Goal: Information Seeking & Learning: Learn about a topic

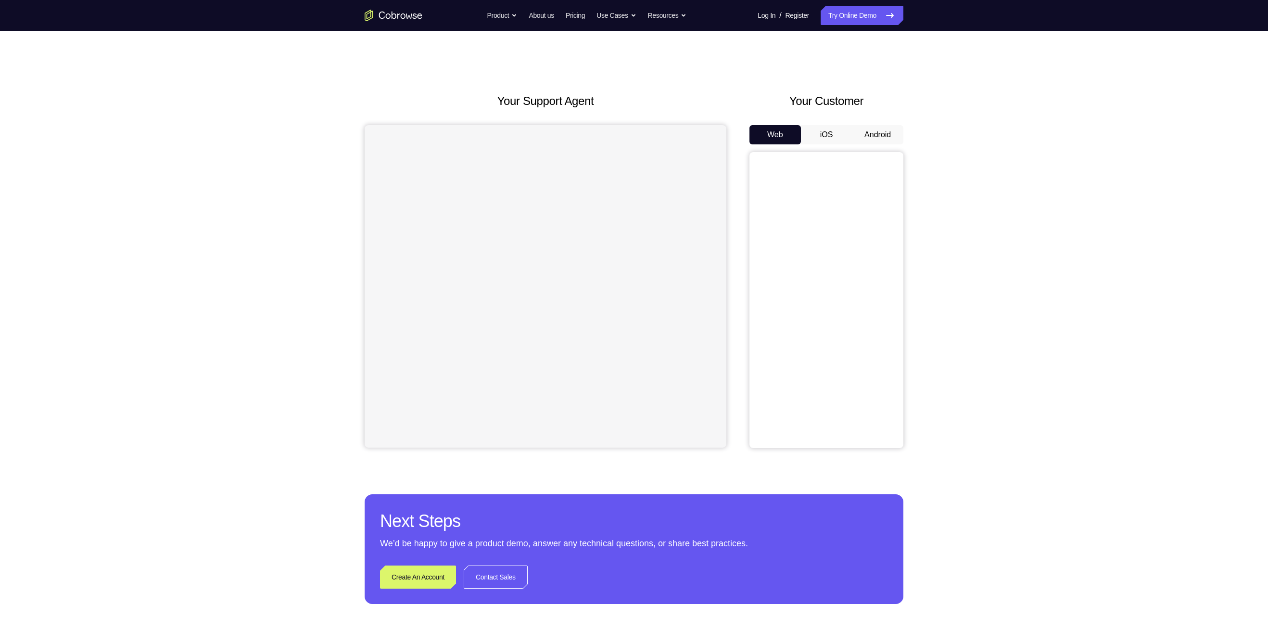
click at [872, 139] on button "Android" at bounding box center [877, 134] width 51 height 19
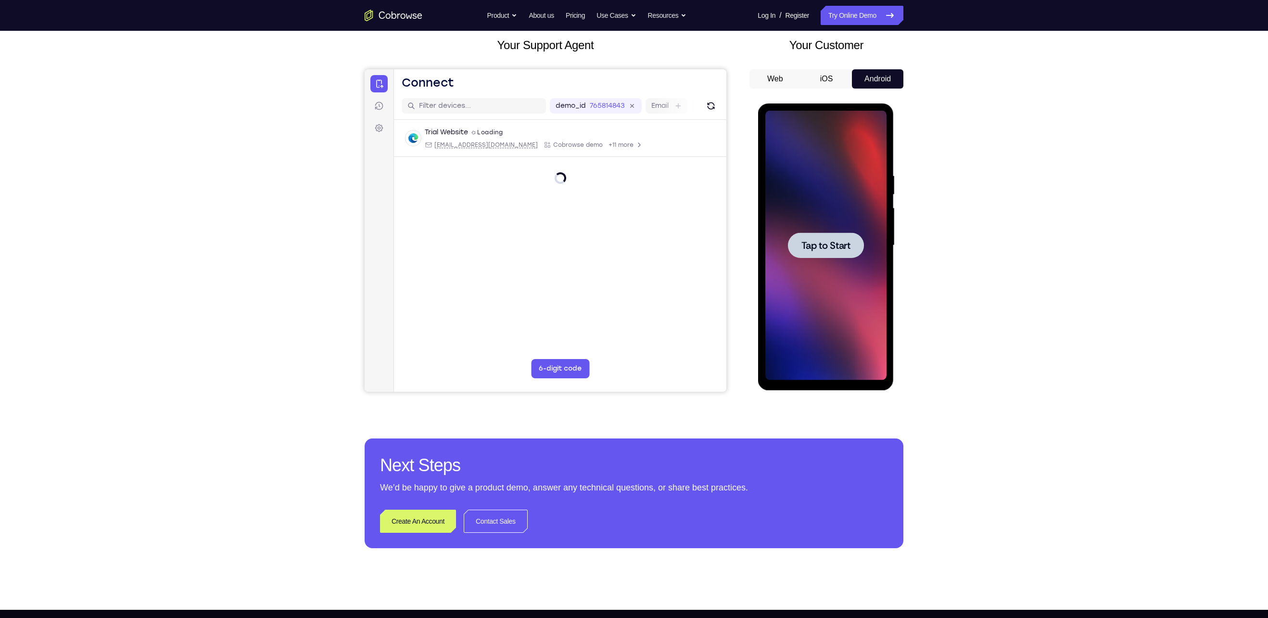
scroll to position [51, 0]
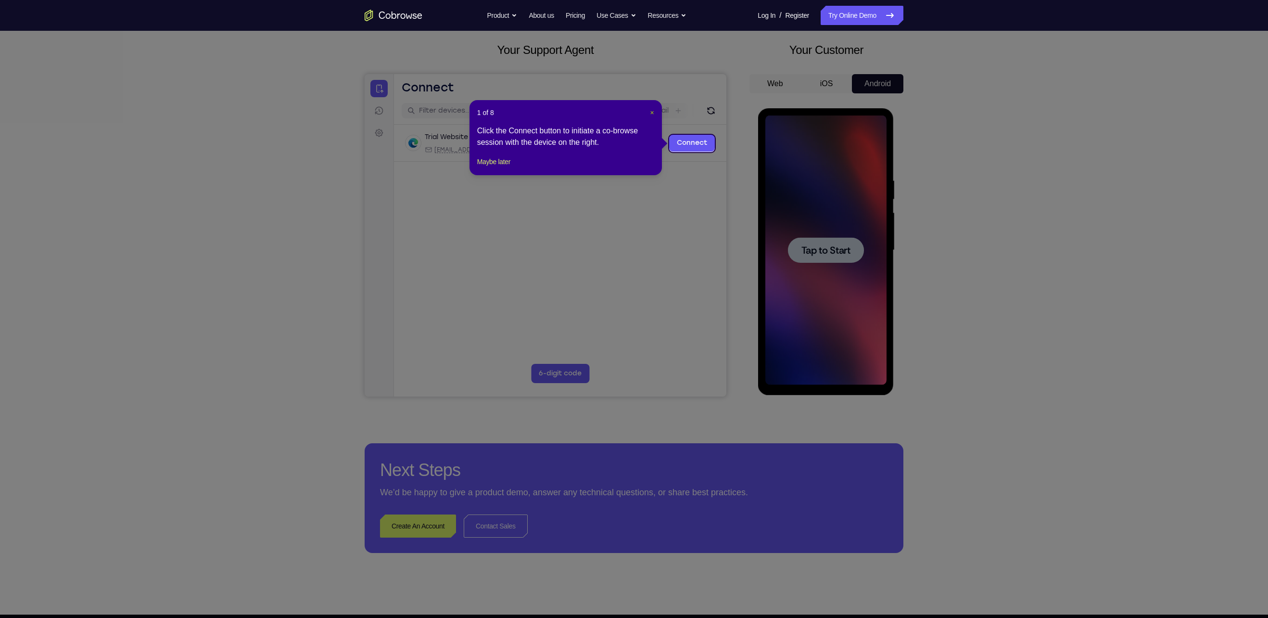
click at [651, 112] on span "×" at bounding box center [653, 113] width 4 height 8
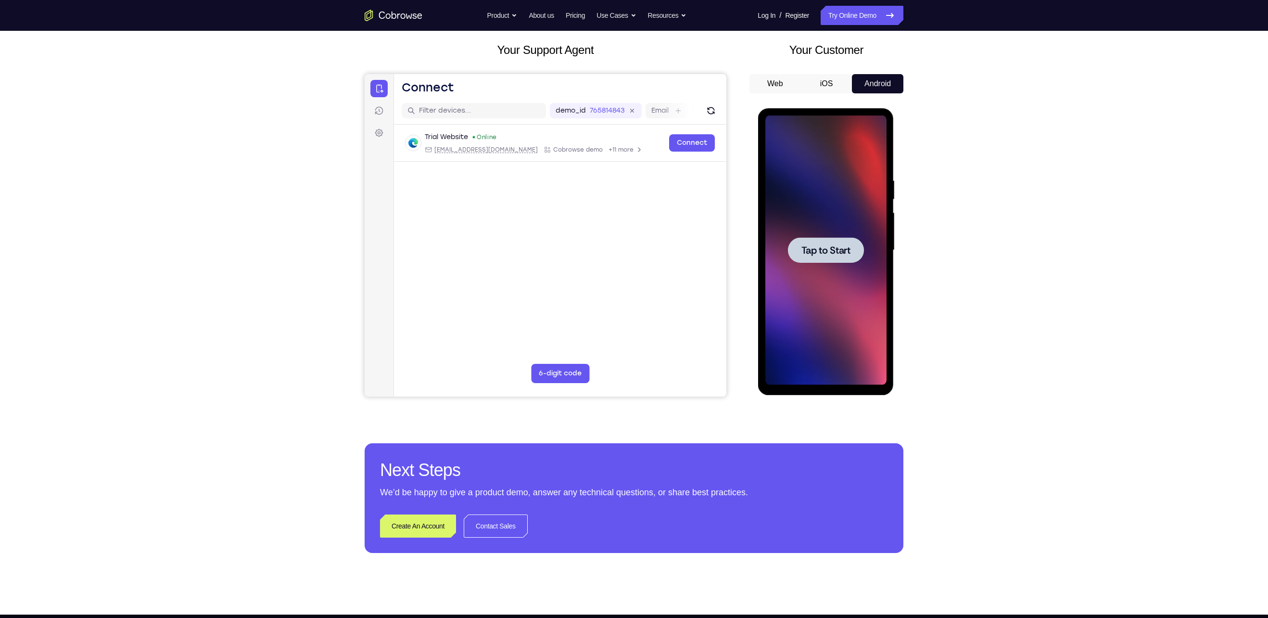
click at [799, 260] on div at bounding box center [826, 250] width 76 height 26
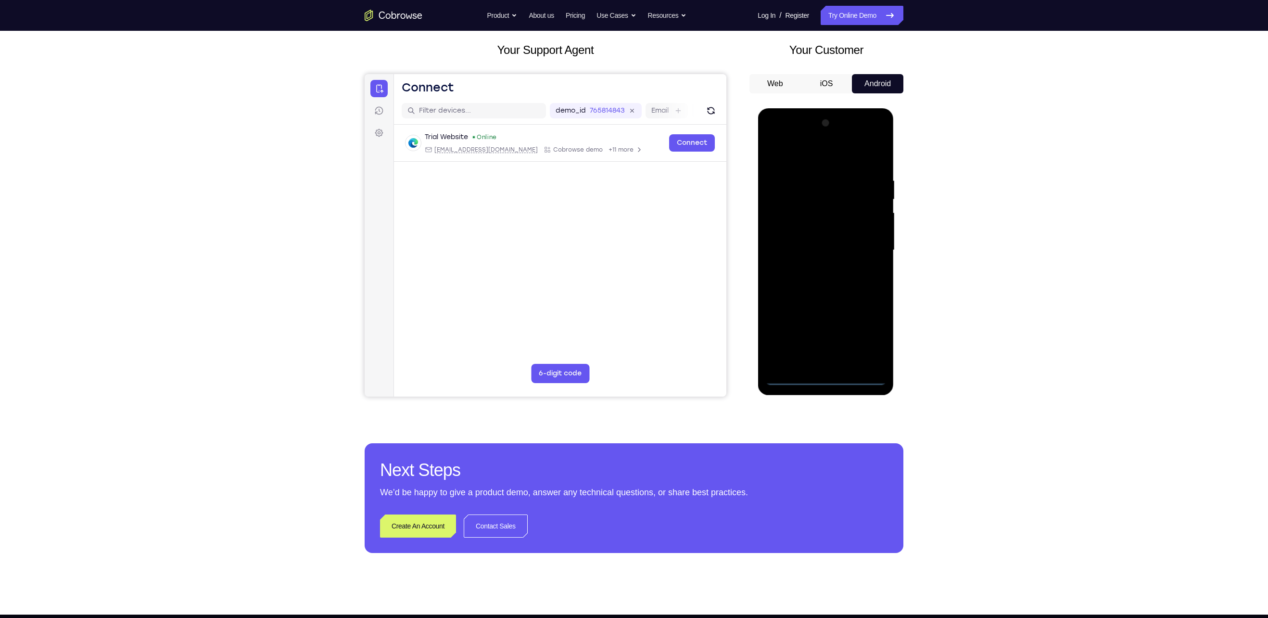
click at [822, 380] on div at bounding box center [825, 249] width 121 height 269
click at [862, 340] on div at bounding box center [825, 249] width 121 height 269
click at [798, 148] on div at bounding box center [825, 249] width 121 height 269
click at [865, 243] on div at bounding box center [825, 249] width 121 height 269
click at [818, 266] on div at bounding box center [825, 249] width 121 height 269
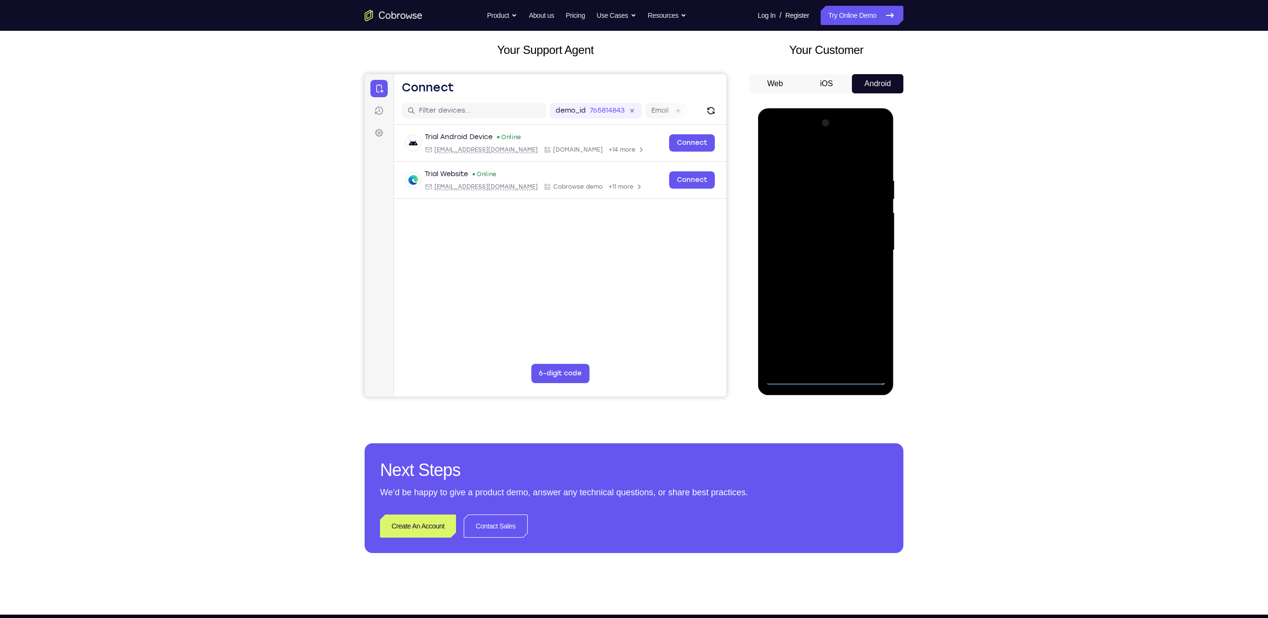
click at [817, 299] on div at bounding box center [825, 249] width 121 height 269
click at [820, 204] on div at bounding box center [825, 249] width 121 height 269
click at [836, 230] on div at bounding box center [825, 249] width 121 height 269
click at [785, 367] on div at bounding box center [825, 249] width 121 height 269
click at [815, 211] on div at bounding box center [825, 249] width 121 height 269
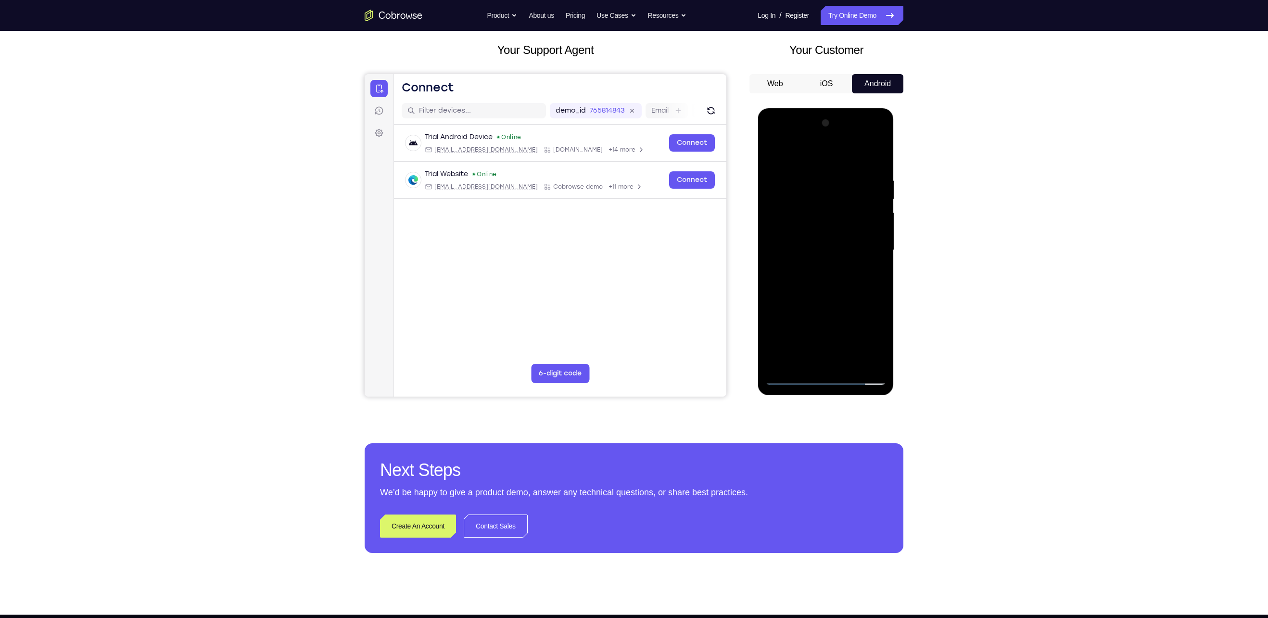
click at [794, 213] on div at bounding box center [825, 249] width 121 height 269
click at [878, 168] on div at bounding box center [825, 249] width 121 height 269
click at [842, 287] on div at bounding box center [825, 249] width 121 height 269
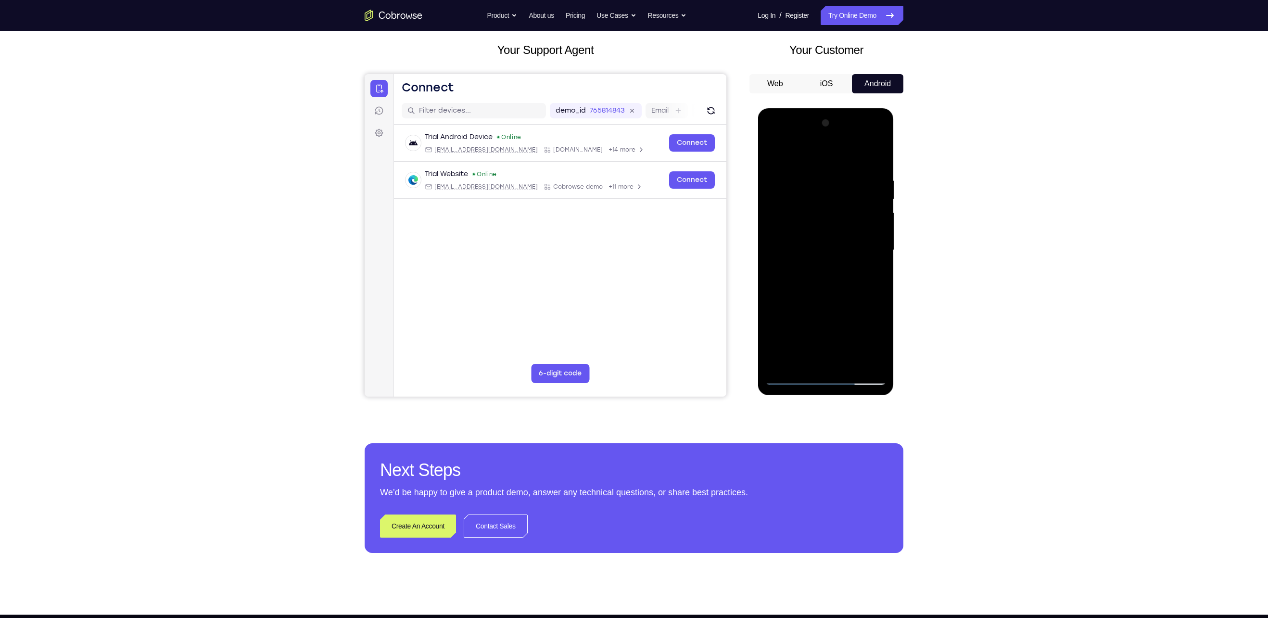
drag, startPoint x: 847, startPoint y: 294, endPoint x: 861, endPoint y: 236, distance: 59.9
click at [861, 236] on div at bounding box center [825, 249] width 121 height 269
click at [774, 324] on div at bounding box center [825, 249] width 121 height 269
click at [879, 155] on div at bounding box center [825, 249] width 121 height 269
drag, startPoint x: 805, startPoint y: 189, endPoint x: 801, endPoint y: 333, distance: 144.4
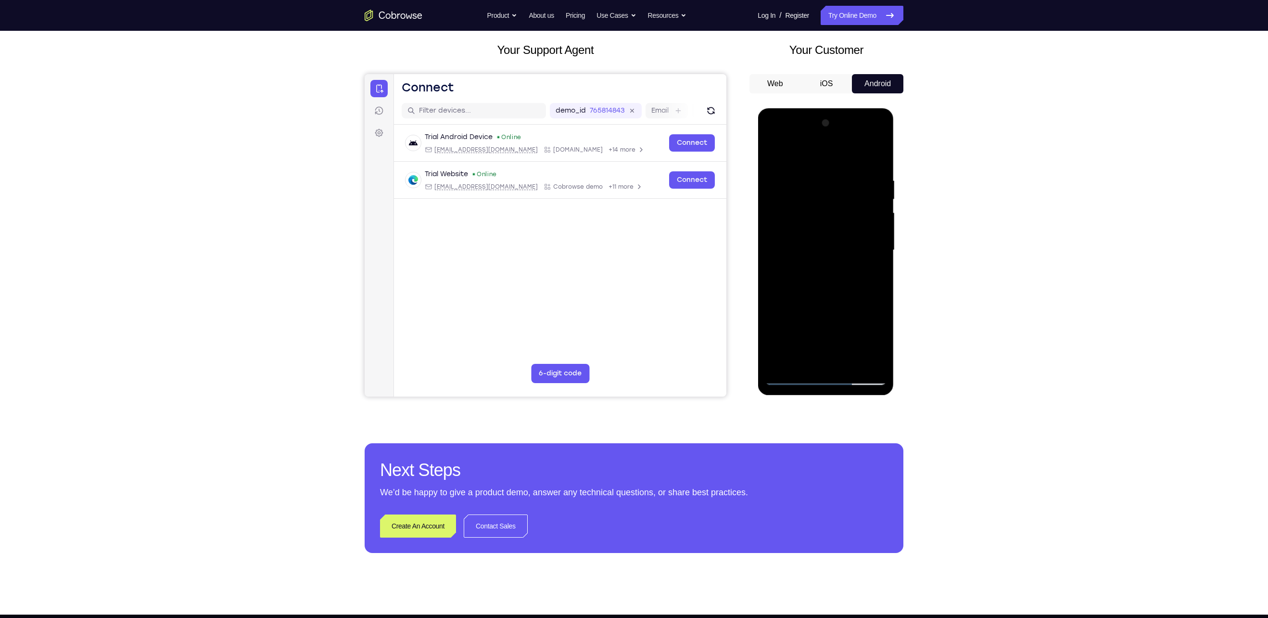
click at [801, 333] on div at bounding box center [825, 249] width 121 height 269
click at [775, 158] on div at bounding box center [825, 249] width 121 height 269
click at [803, 362] on div at bounding box center [825, 249] width 121 height 269
click at [830, 153] on div at bounding box center [825, 249] width 121 height 269
click at [878, 149] on div at bounding box center [825, 249] width 121 height 269
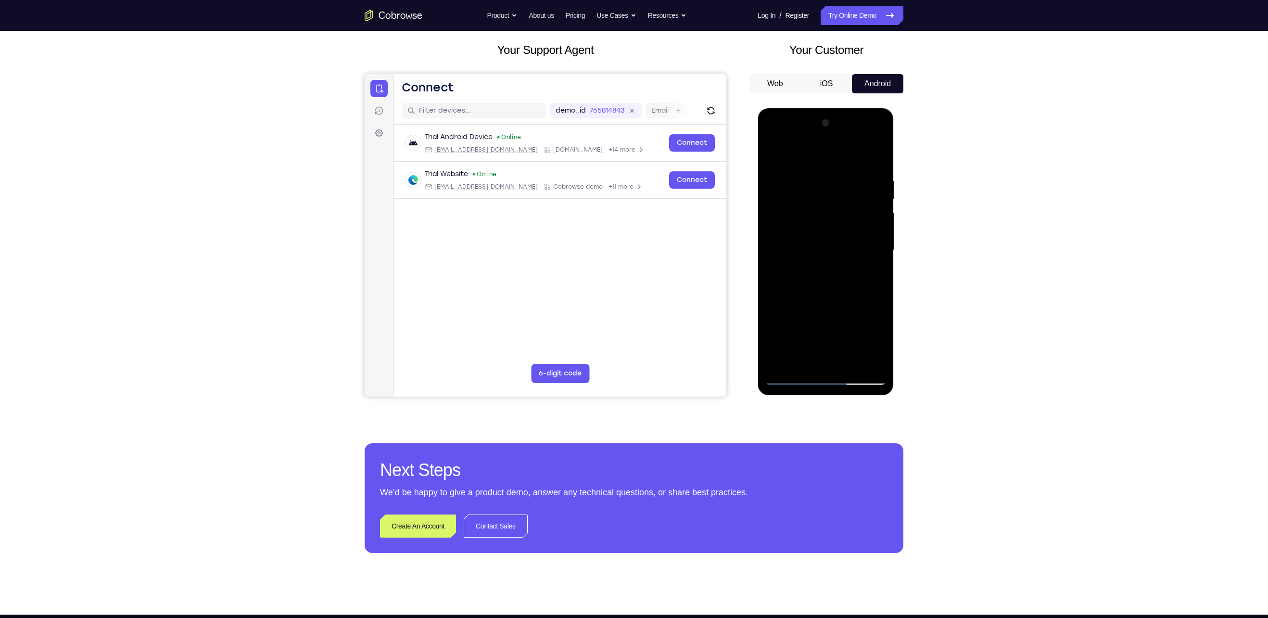
click at [845, 367] on div at bounding box center [825, 249] width 121 height 269
click at [825, 300] on div at bounding box center [825, 249] width 121 height 269
click at [848, 236] on div at bounding box center [825, 249] width 121 height 269
click at [774, 155] on div at bounding box center [825, 249] width 121 height 269
click at [831, 237] on div at bounding box center [825, 249] width 121 height 269
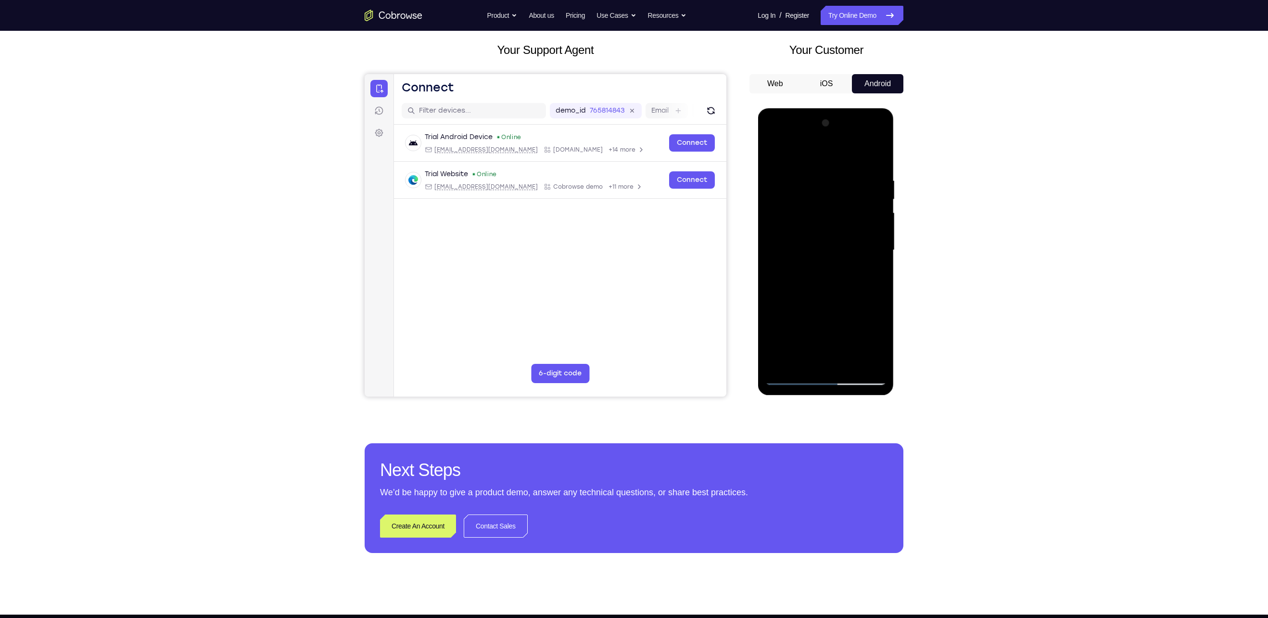
click at [775, 158] on div at bounding box center [825, 249] width 121 height 269
click at [776, 153] on div at bounding box center [825, 249] width 121 height 269
click at [807, 178] on div at bounding box center [825, 249] width 121 height 269
click at [874, 224] on div at bounding box center [825, 249] width 121 height 269
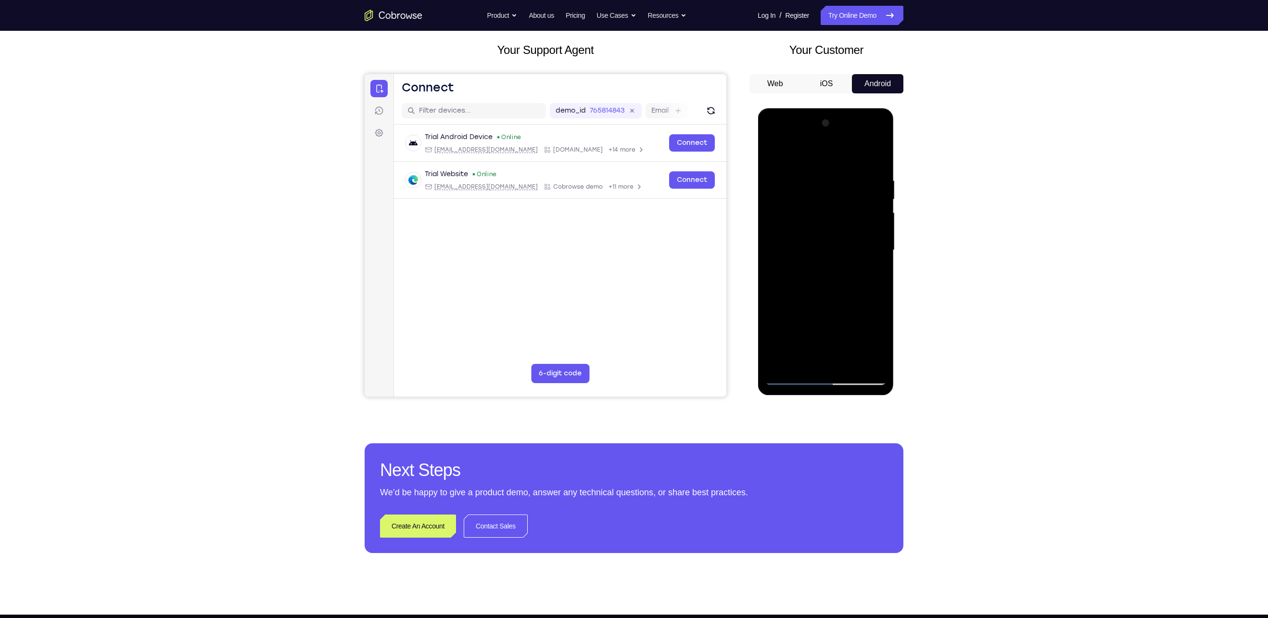
click at [874, 224] on div at bounding box center [825, 249] width 121 height 269
click at [775, 239] on div at bounding box center [825, 249] width 121 height 269
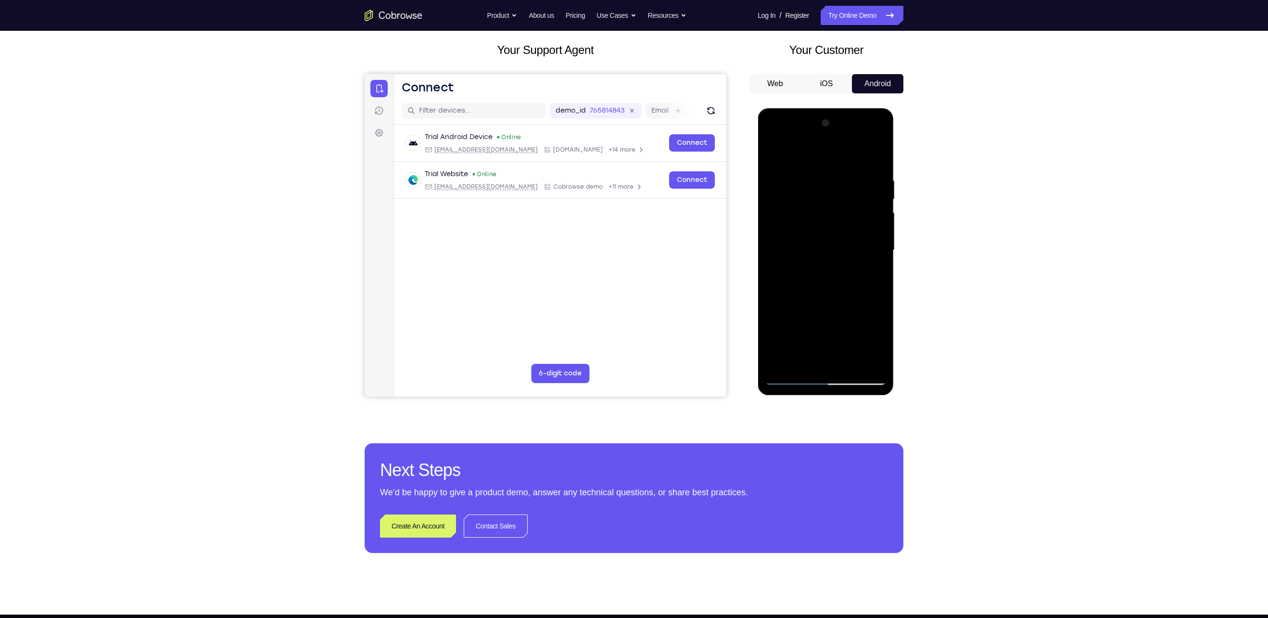
click at [879, 299] on div at bounding box center [825, 249] width 121 height 269
click at [878, 319] on div at bounding box center [825, 249] width 121 height 269
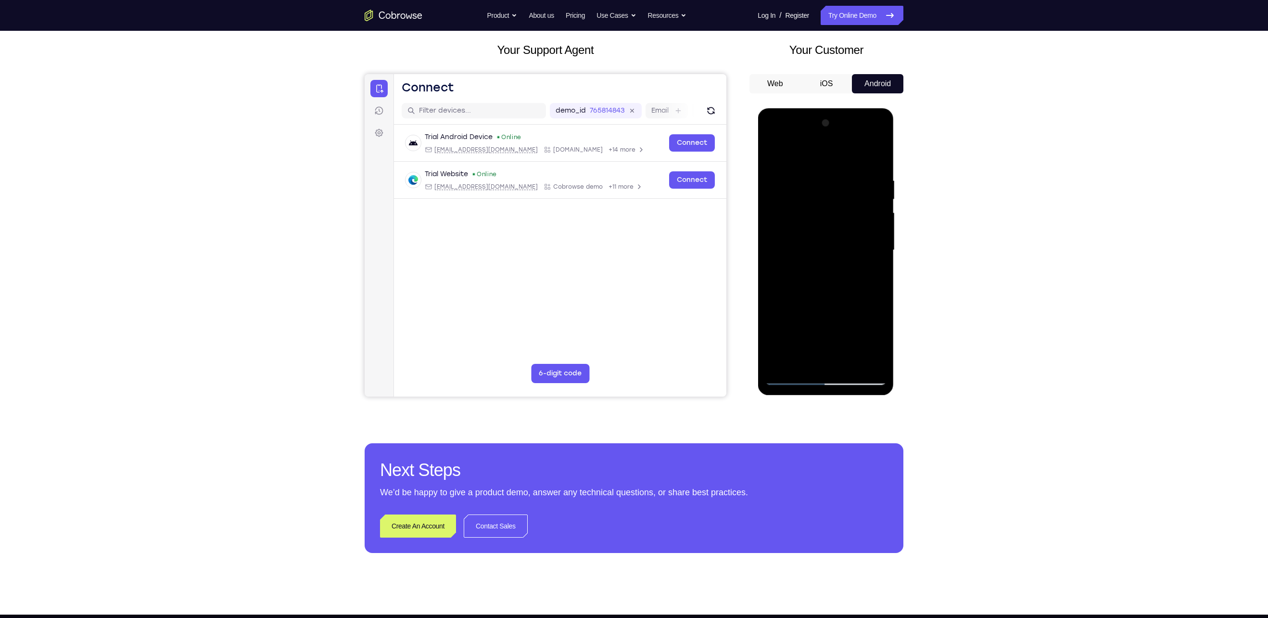
click at [878, 319] on div at bounding box center [825, 249] width 121 height 269
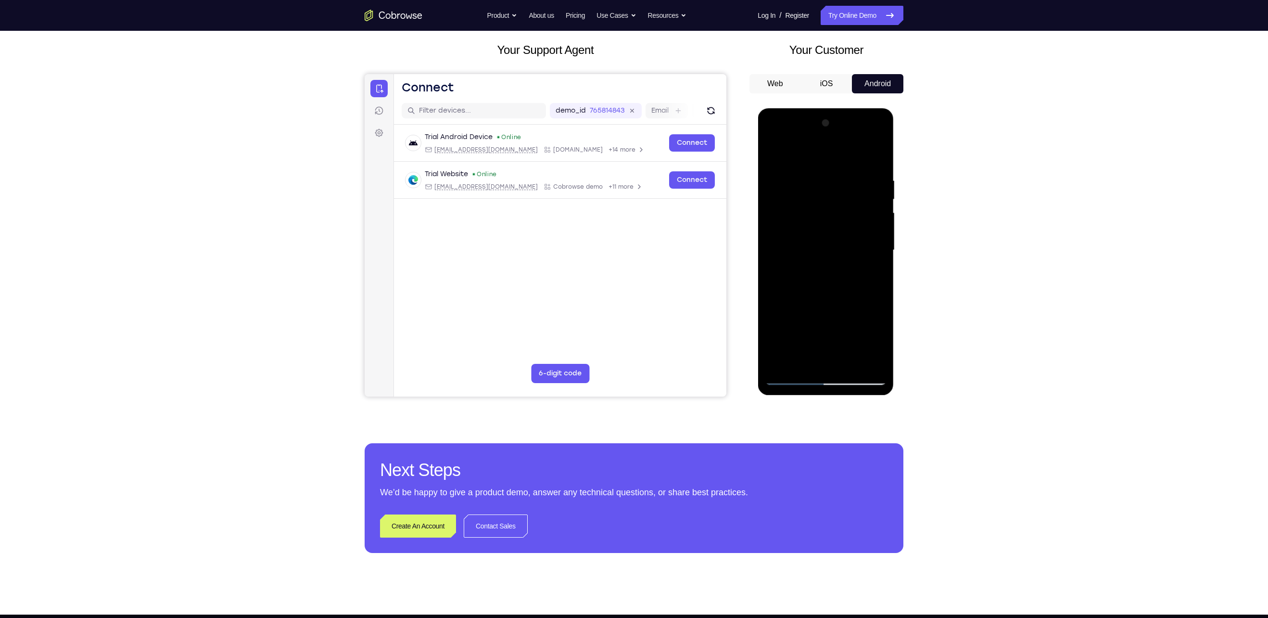
click at [878, 319] on div at bounding box center [825, 249] width 121 height 269
click at [875, 332] on div at bounding box center [825, 249] width 121 height 269
click at [878, 332] on div at bounding box center [825, 249] width 121 height 269
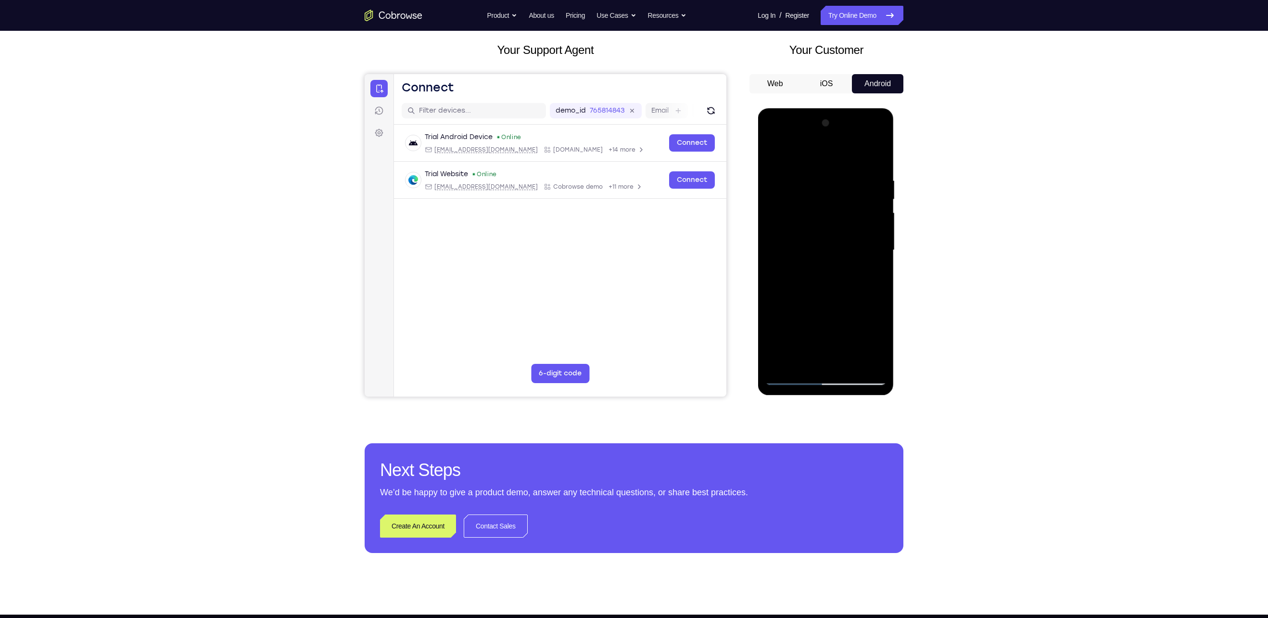
click at [878, 332] on div at bounding box center [825, 249] width 121 height 269
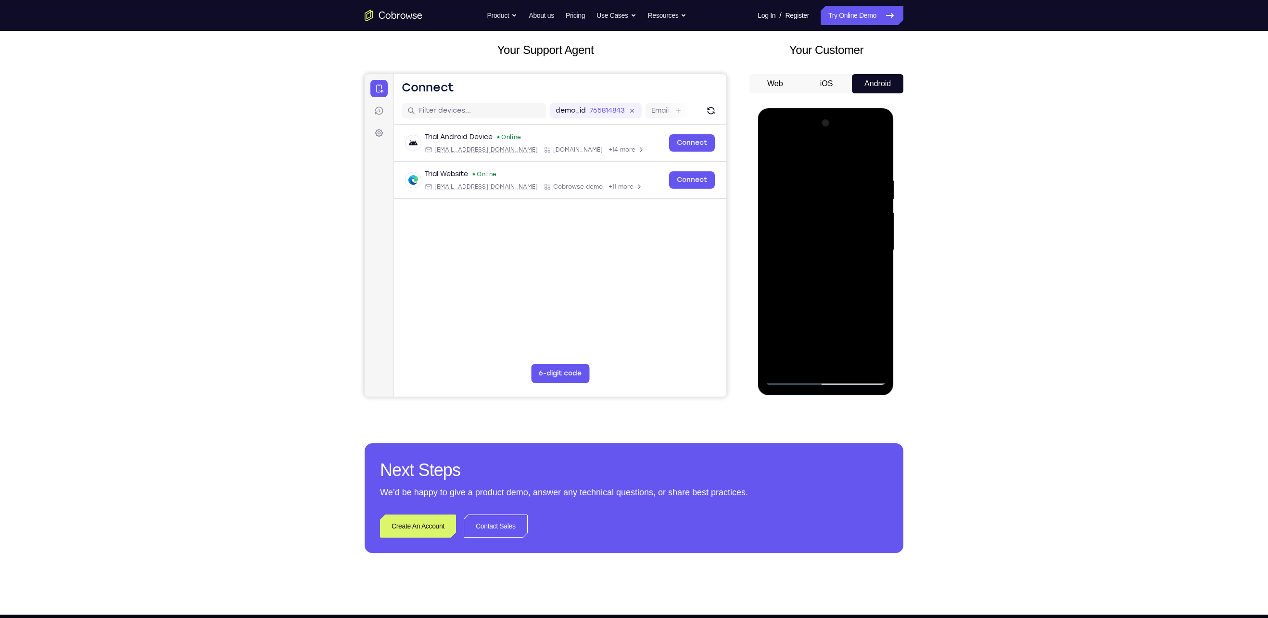
click at [878, 332] on div at bounding box center [825, 249] width 121 height 269
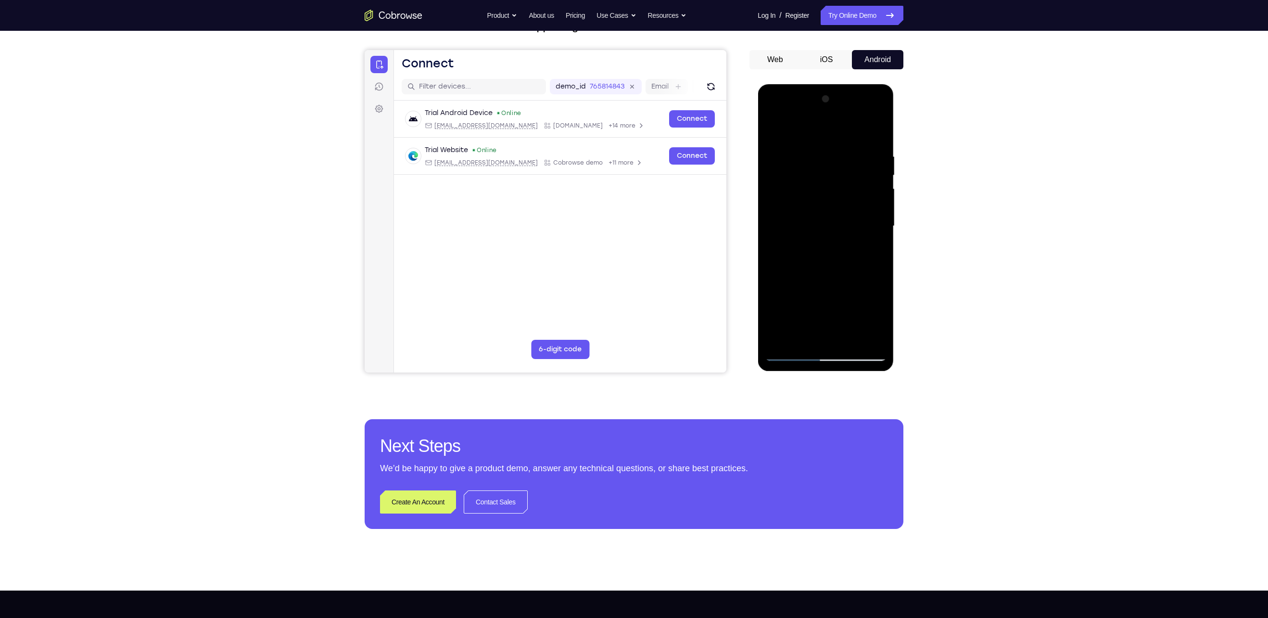
scroll to position [76, 0]
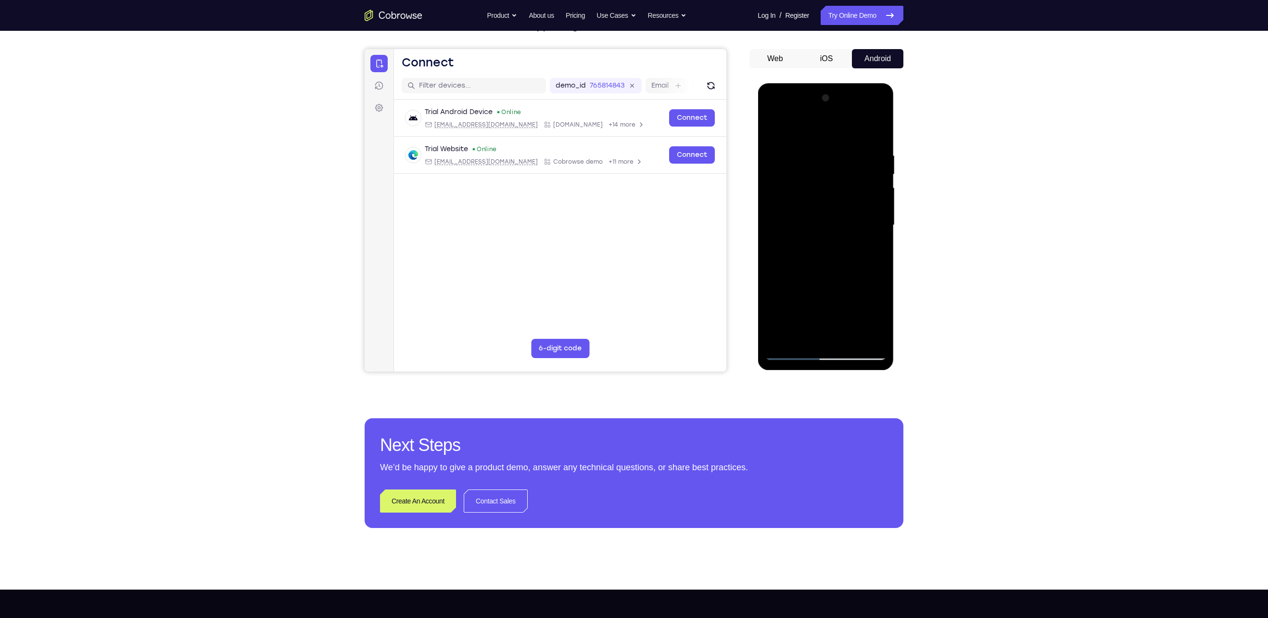
click at [790, 353] on div at bounding box center [825, 224] width 121 height 269
drag, startPoint x: 875, startPoint y: 276, endPoint x: 781, endPoint y: 287, distance: 95.0
click at [781, 287] on div at bounding box center [825, 224] width 121 height 269
click at [870, 243] on div at bounding box center [825, 224] width 121 height 269
click at [870, 242] on div at bounding box center [825, 224] width 121 height 269
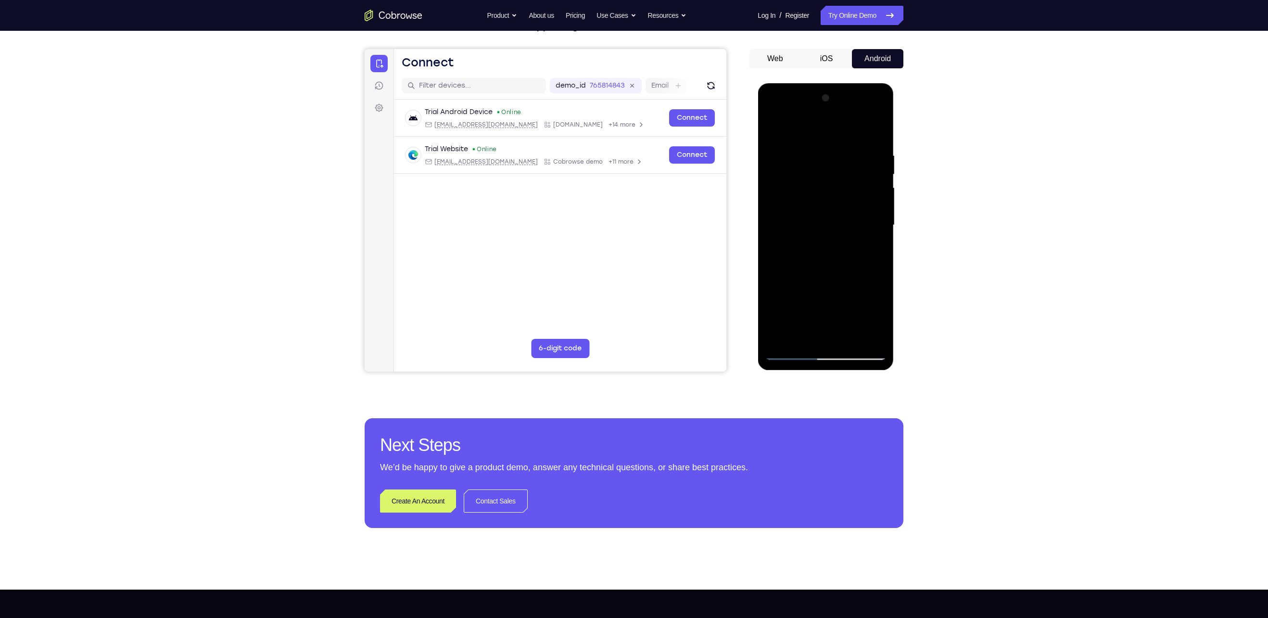
click at [874, 246] on div at bounding box center [825, 224] width 121 height 269
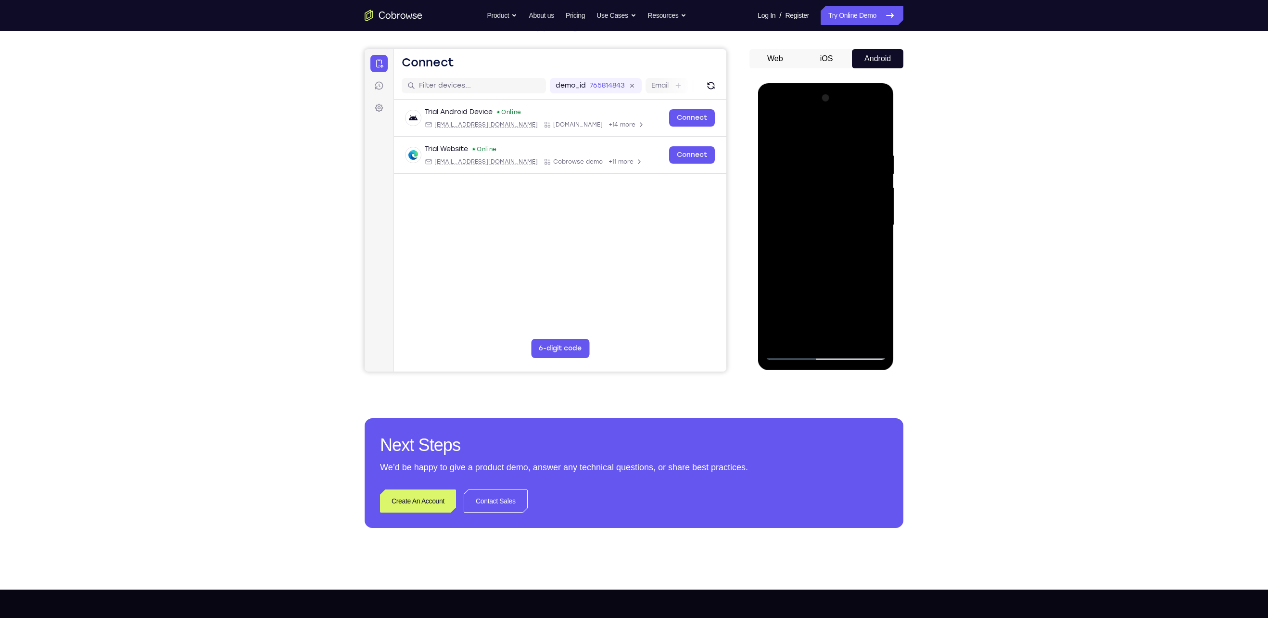
click at [874, 246] on div at bounding box center [825, 224] width 121 height 269
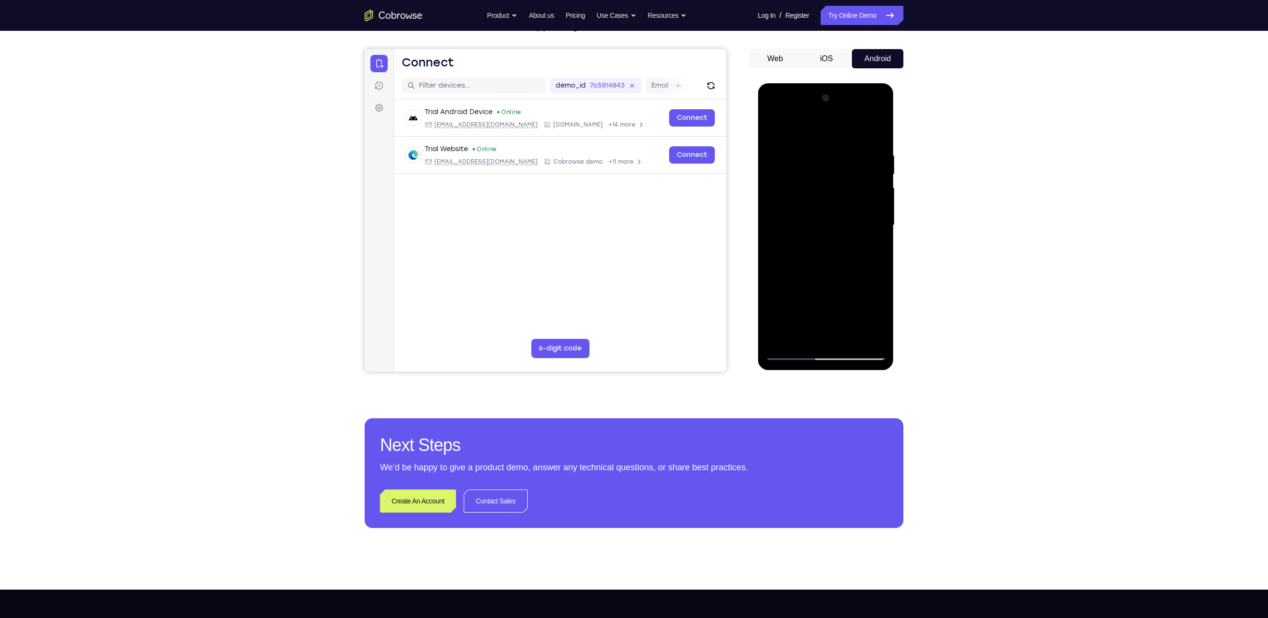
click at [874, 246] on div at bounding box center [825, 224] width 121 height 269
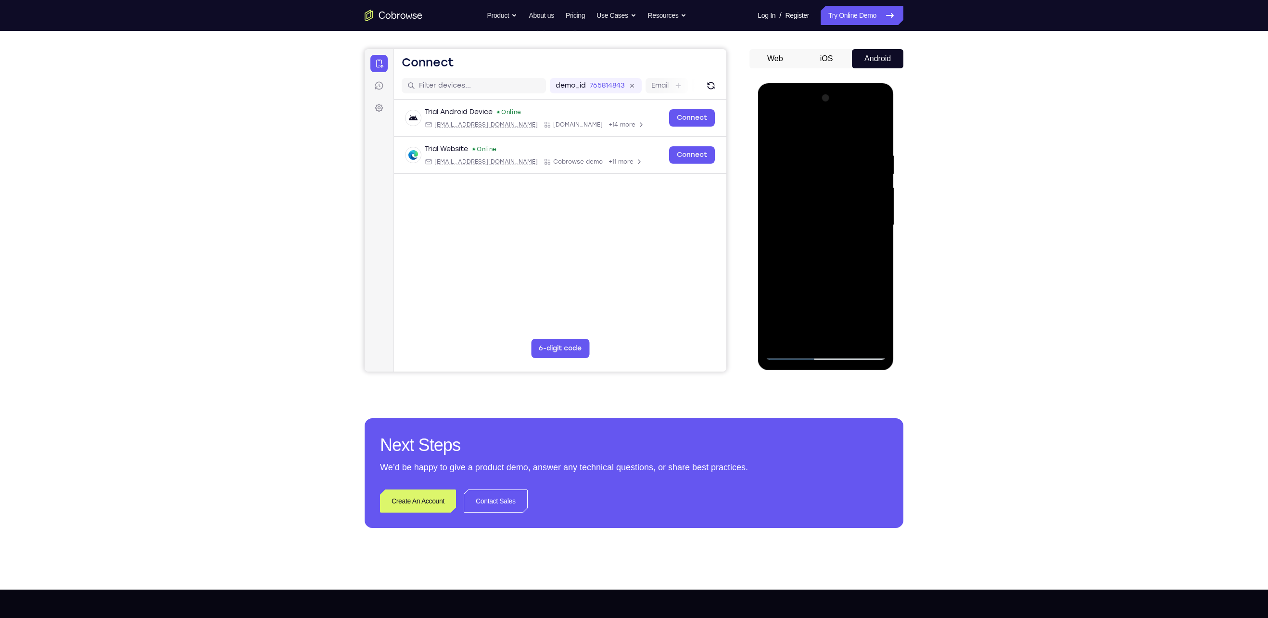
click at [874, 246] on div at bounding box center [825, 224] width 121 height 269
drag, startPoint x: 874, startPoint y: 246, endPoint x: 799, endPoint y: 230, distance: 77.3
click at [799, 230] on div at bounding box center [825, 224] width 121 height 269
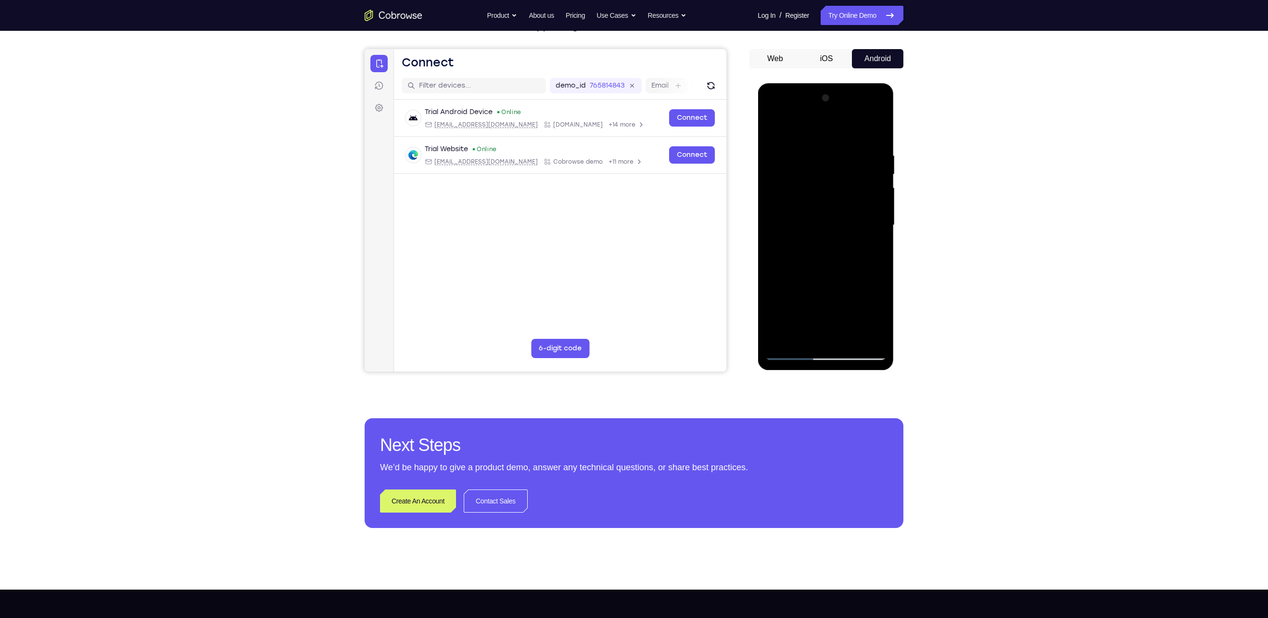
scroll to position [70, 0]
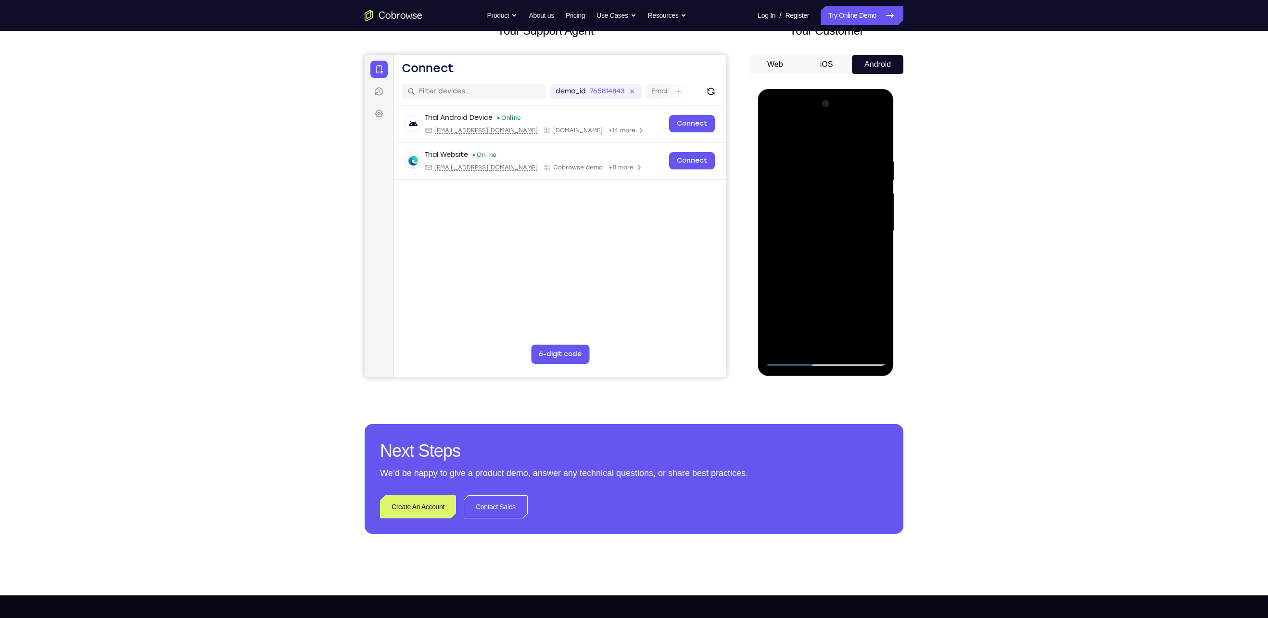
click at [877, 249] on div at bounding box center [825, 230] width 121 height 269
drag, startPoint x: 877, startPoint y: 249, endPoint x: 800, endPoint y: 248, distance: 77.0
click at [800, 248] on div at bounding box center [825, 230] width 121 height 269
click at [875, 243] on div at bounding box center [825, 230] width 121 height 269
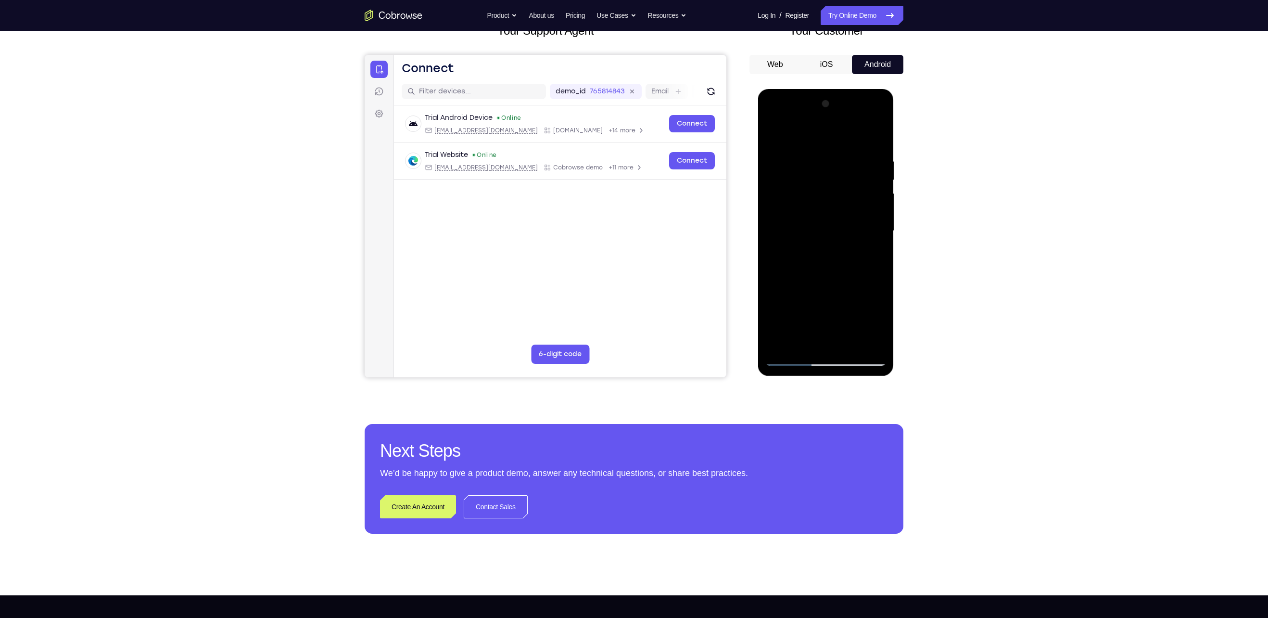
click at [875, 243] on div at bounding box center [825, 230] width 121 height 269
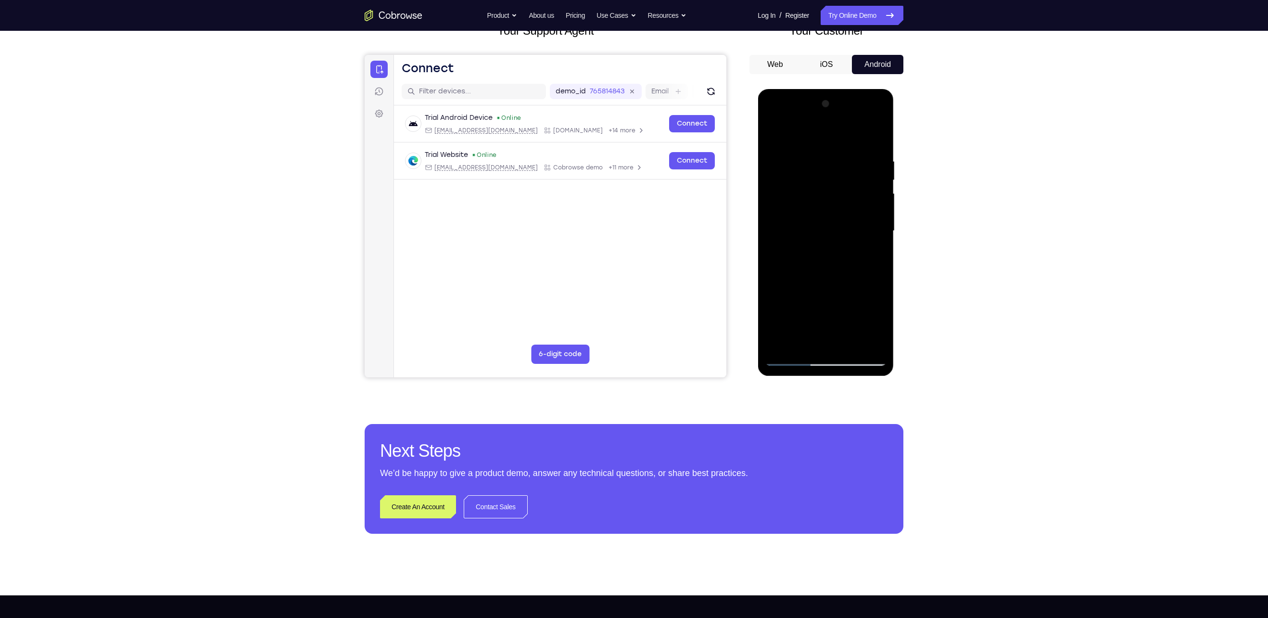
click at [875, 243] on div at bounding box center [825, 230] width 121 height 269
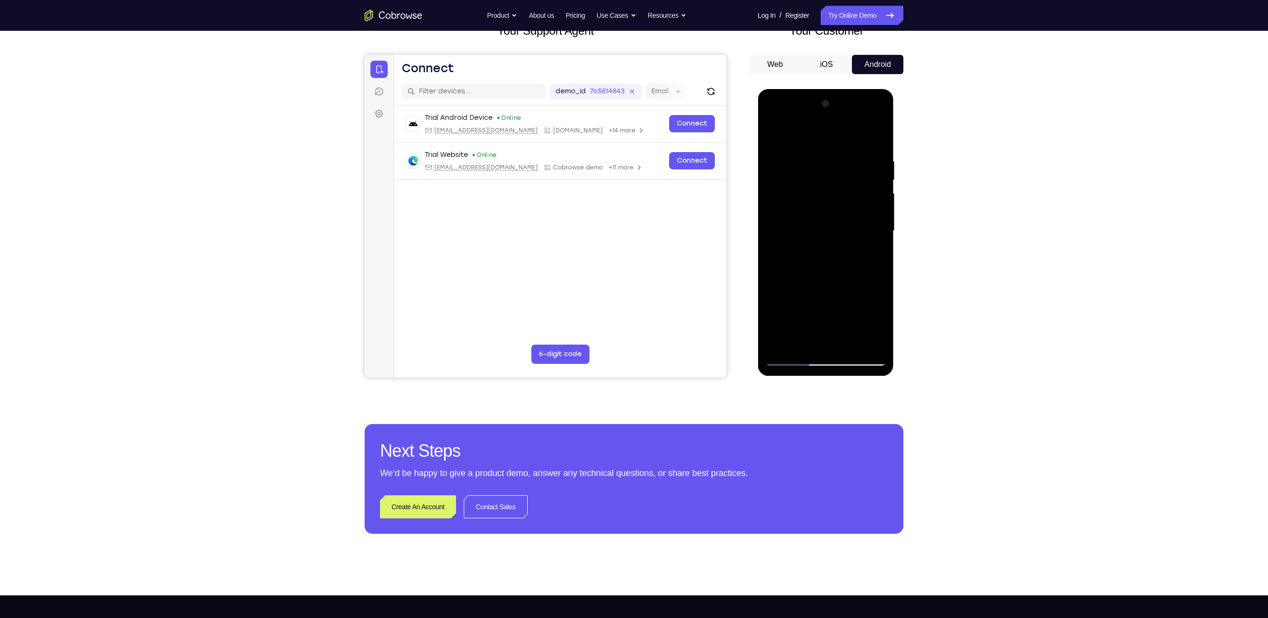
click at [875, 243] on div at bounding box center [825, 230] width 121 height 269
click at [877, 202] on div at bounding box center [825, 230] width 121 height 269
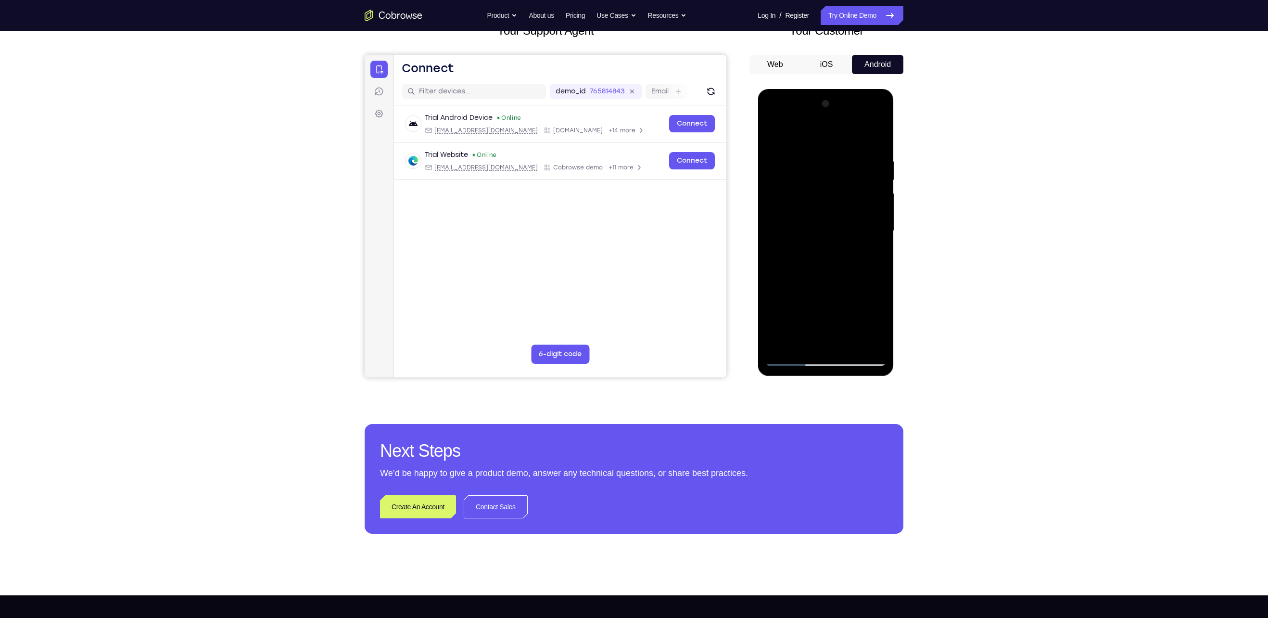
click at [877, 202] on div at bounding box center [825, 230] width 121 height 269
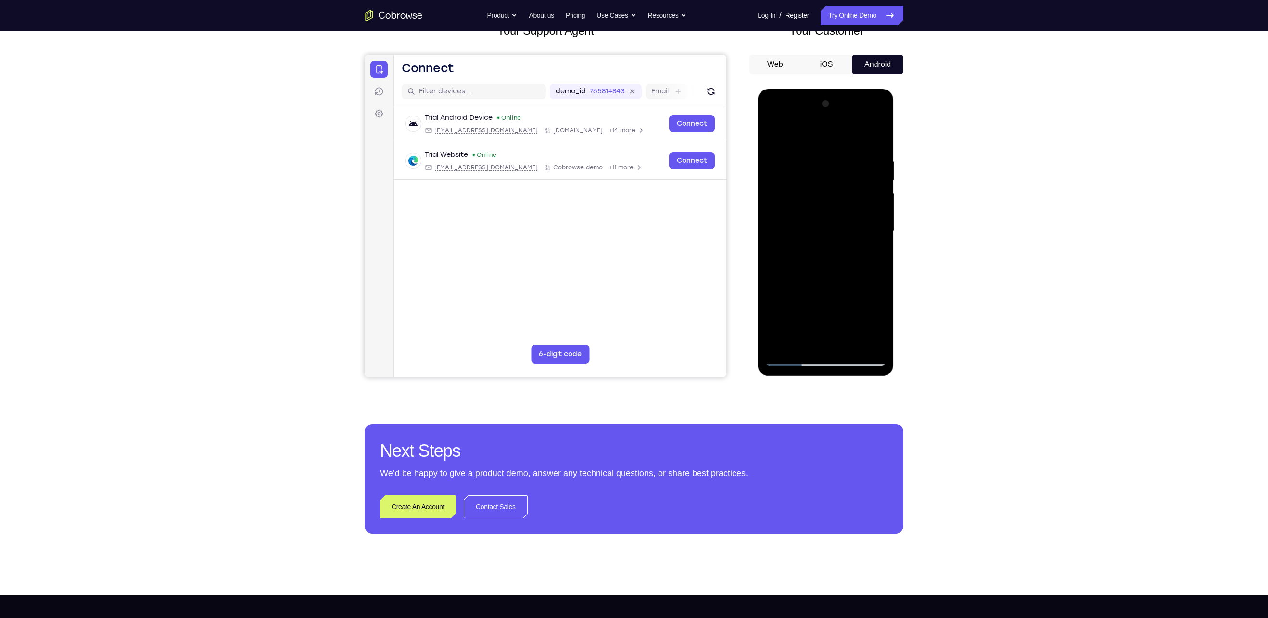
click at [877, 202] on div at bounding box center [825, 230] width 121 height 269
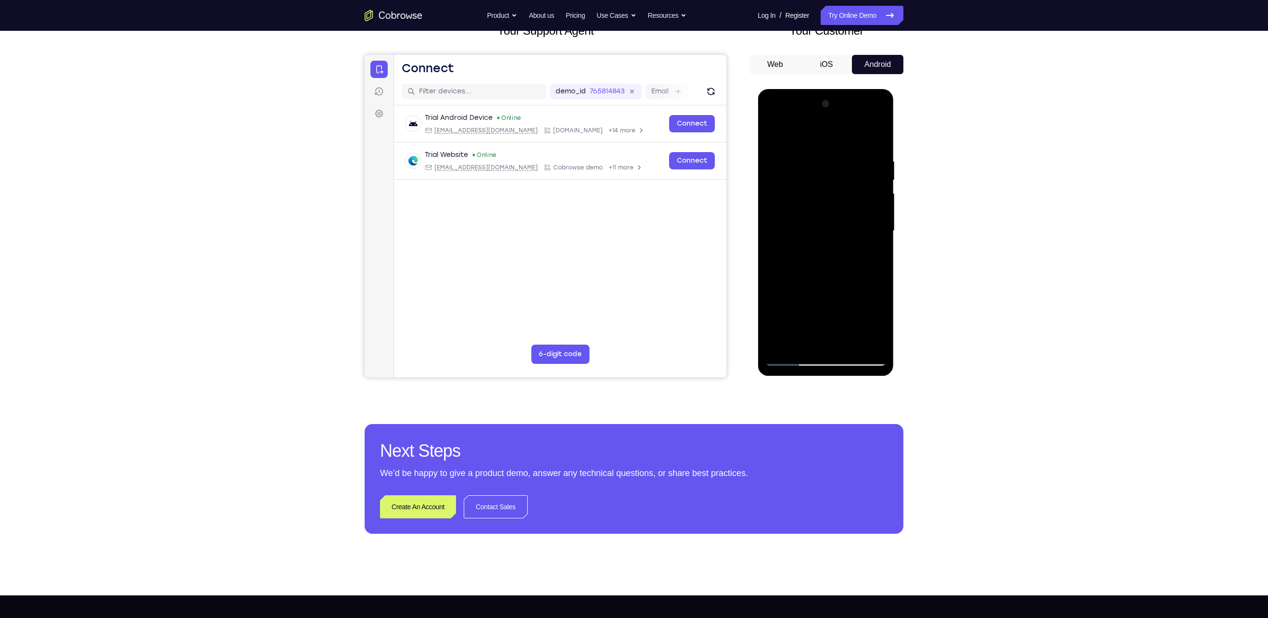
click at [877, 202] on div at bounding box center [825, 230] width 121 height 269
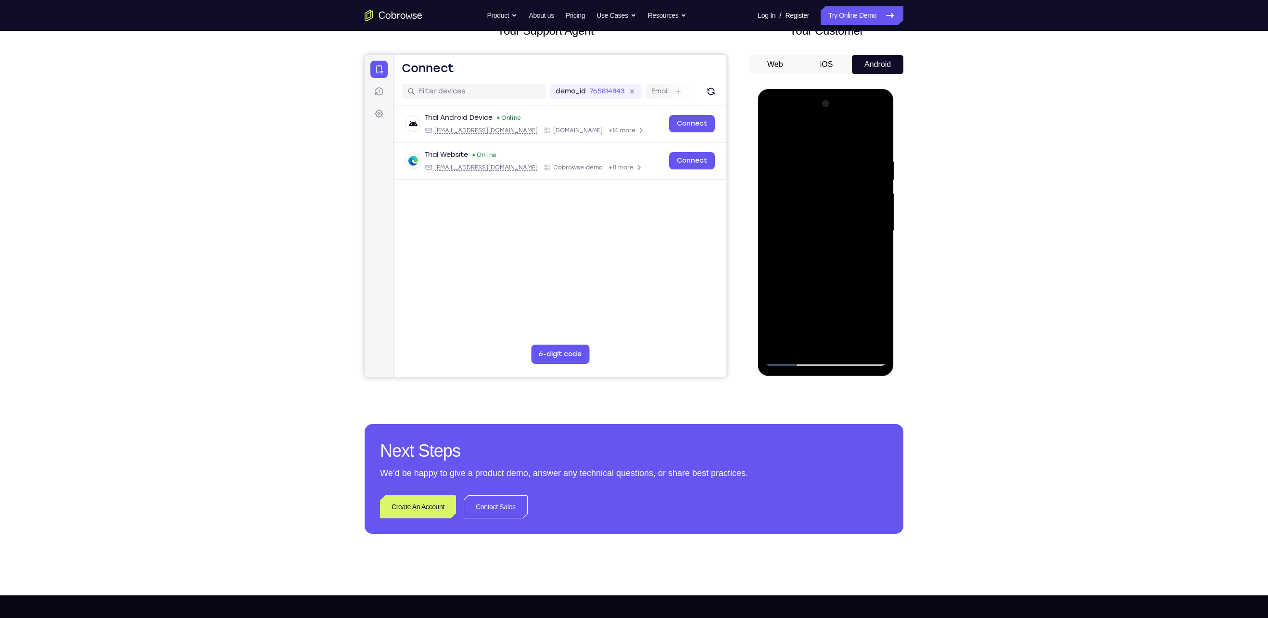
click at [877, 202] on div at bounding box center [825, 230] width 121 height 269
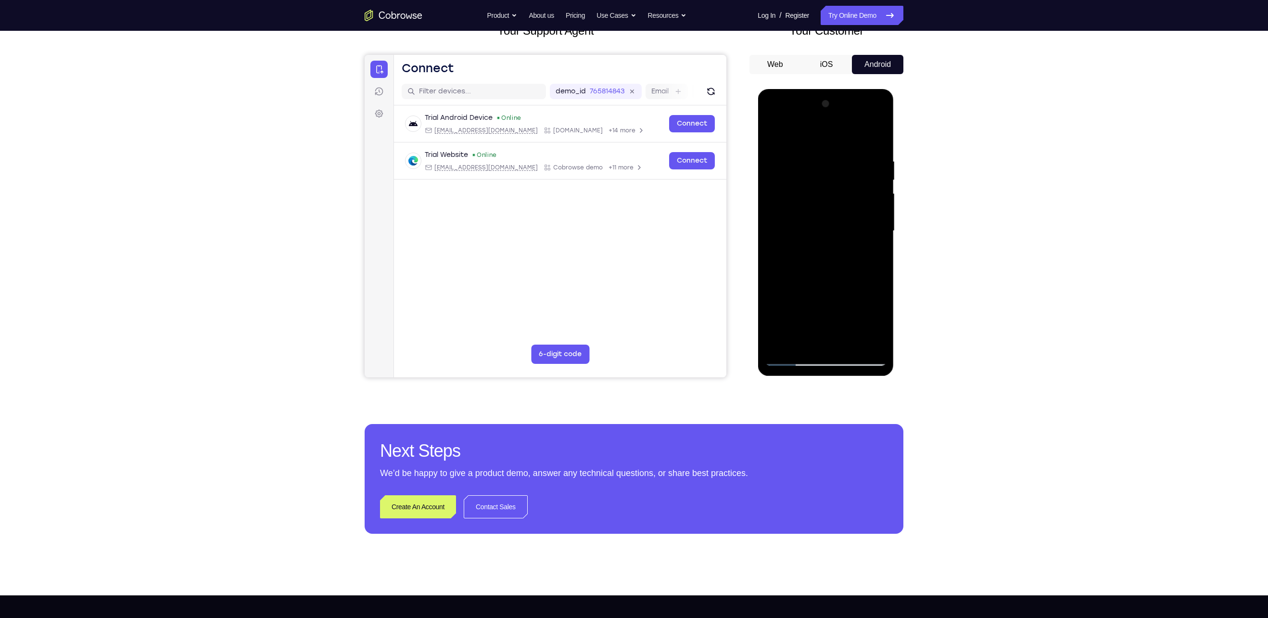
click at [877, 202] on div at bounding box center [825, 230] width 121 height 269
drag, startPoint x: 830, startPoint y: 192, endPoint x: 835, endPoint y: 350, distance: 157.5
click at [835, 350] on div at bounding box center [825, 230] width 121 height 269
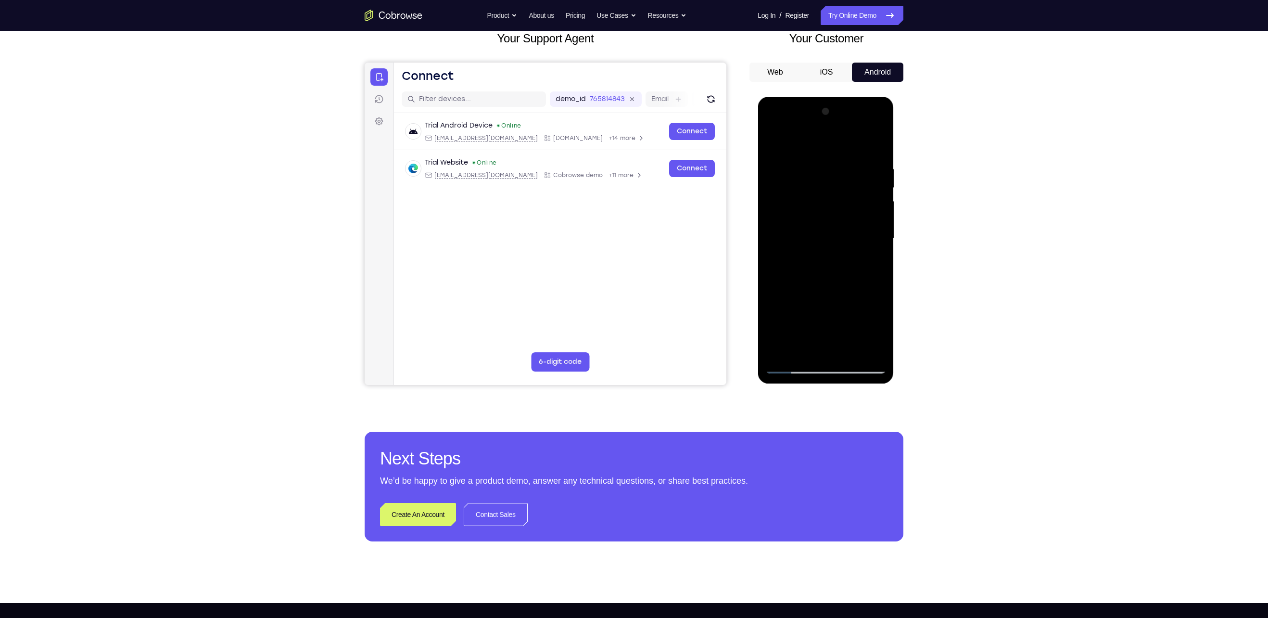
click at [849, 351] on div at bounding box center [825, 238] width 121 height 269
click at [776, 144] on div at bounding box center [825, 238] width 121 height 269
click at [881, 141] on div at bounding box center [825, 238] width 121 height 269
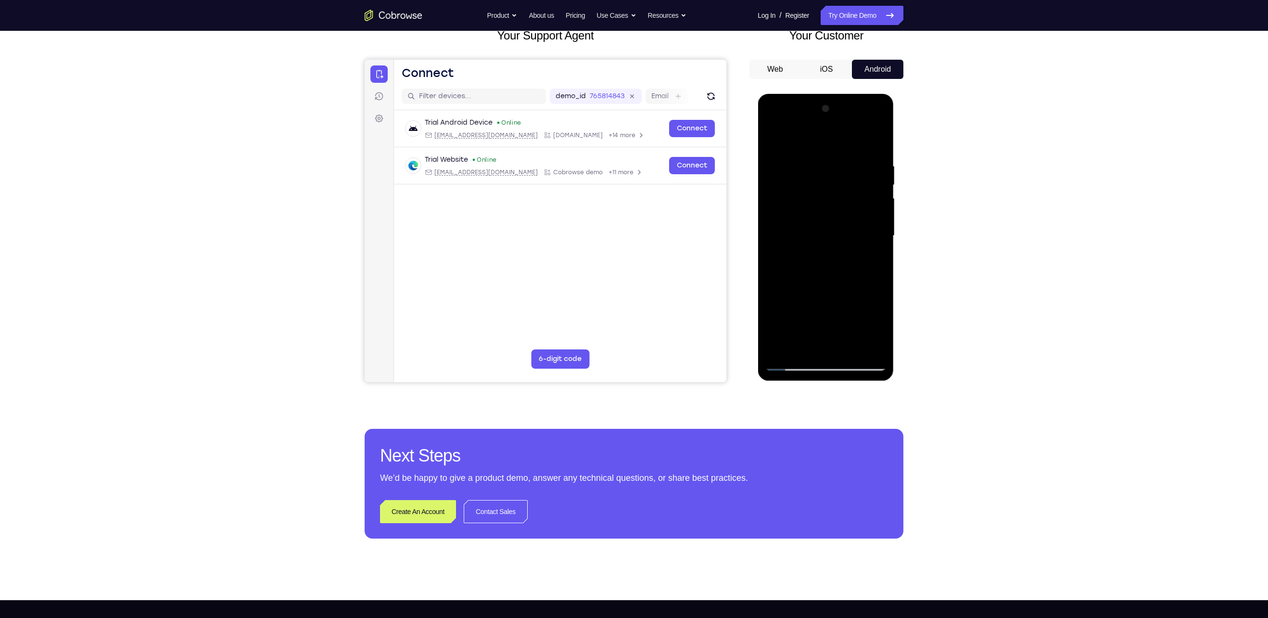
scroll to position [66, 0]
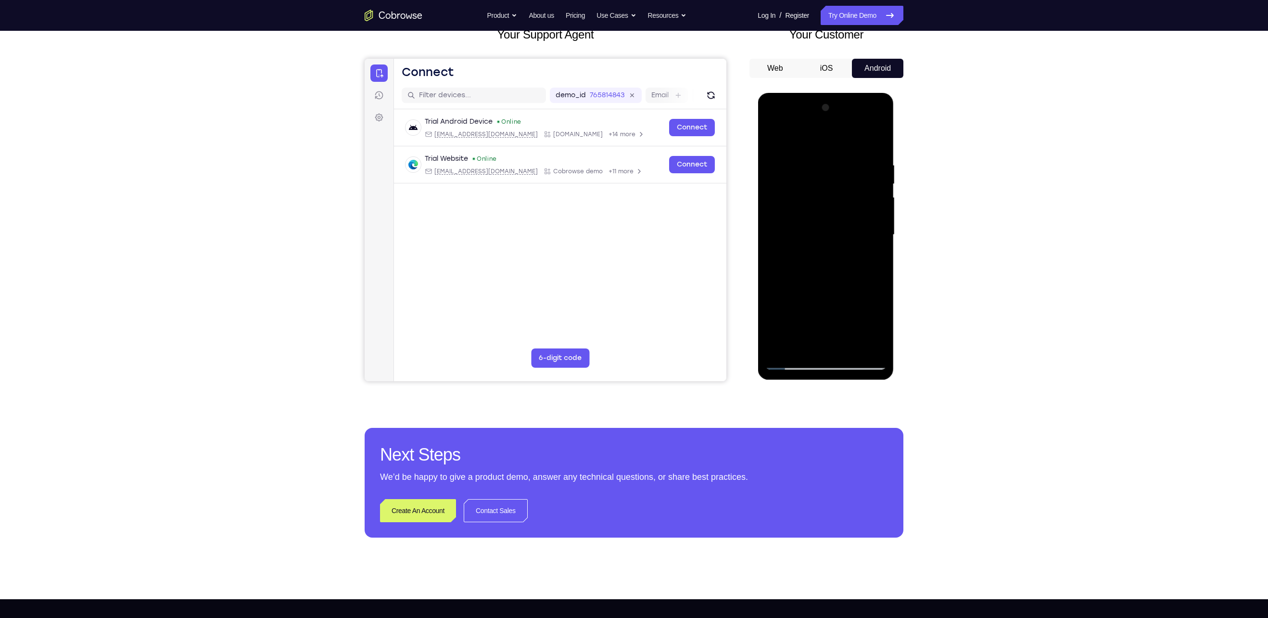
click at [781, 346] on div at bounding box center [825, 234] width 121 height 269
drag, startPoint x: 812, startPoint y: 295, endPoint x: 819, endPoint y: 166, distance: 130.1
click at [819, 166] on div at bounding box center [825, 234] width 121 height 269
drag, startPoint x: 839, startPoint y: 285, endPoint x: 839, endPoint y: 175, distance: 110.2
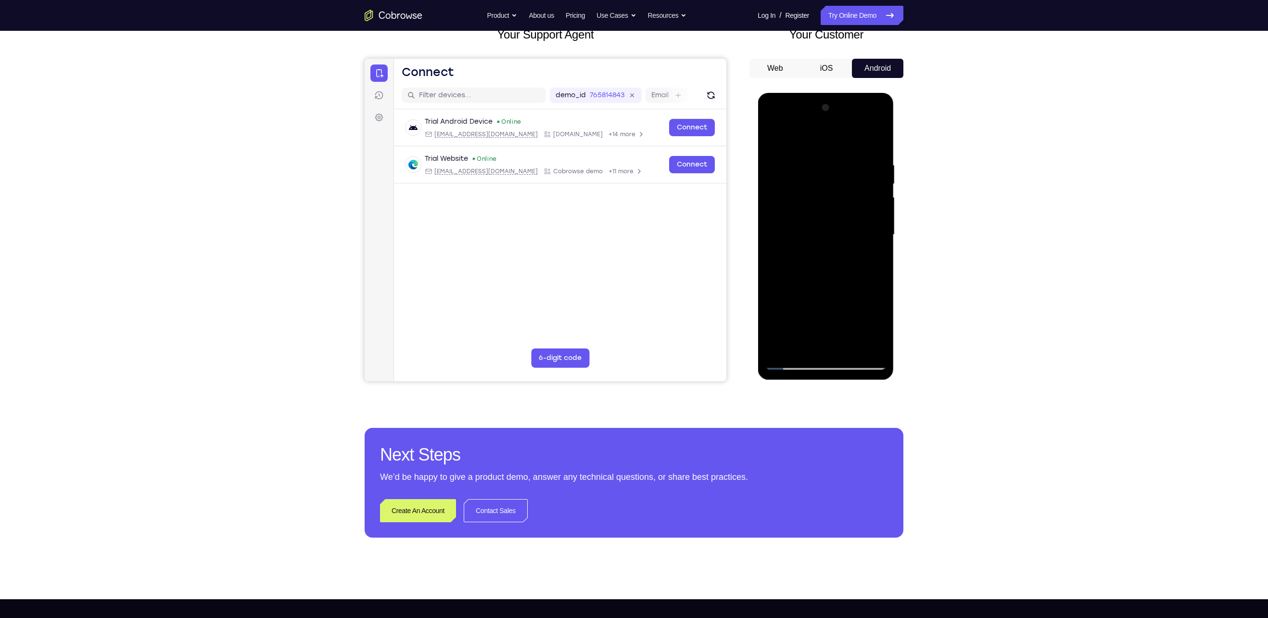
click at [839, 175] on div at bounding box center [825, 234] width 121 height 269
click at [880, 139] on div at bounding box center [825, 234] width 121 height 269
drag, startPoint x: 845, startPoint y: 167, endPoint x: 842, endPoint y: 283, distance: 115.5
click at [842, 283] on div at bounding box center [825, 234] width 121 height 269
click at [848, 158] on div at bounding box center [825, 234] width 121 height 269
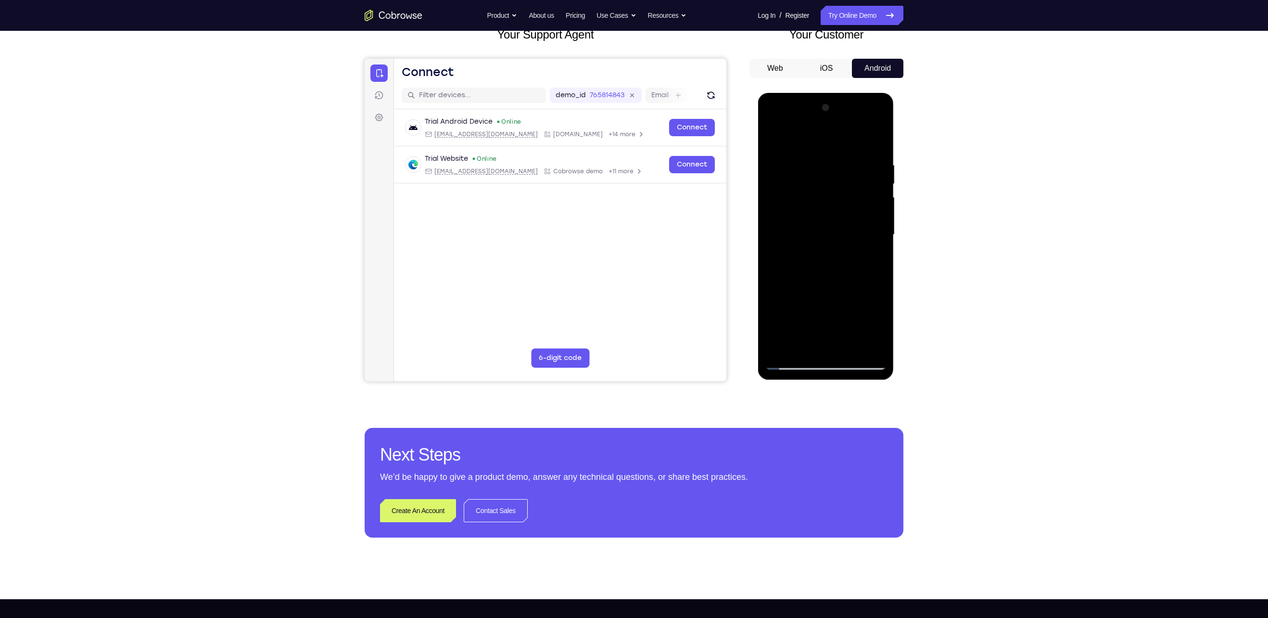
click at [773, 138] on div at bounding box center [825, 234] width 121 height 269
click at [849, 347] on div at bounding box center [825, 234] width 121 height 269
click at [824, 268] on div at bounding box center [825, 234] width 121 height 269
click at [797, 139] on div at bounding box center [825, 234] width 121 height 269
click at [869, 224] on div at bounding box center [825, 234] width 121 height 269
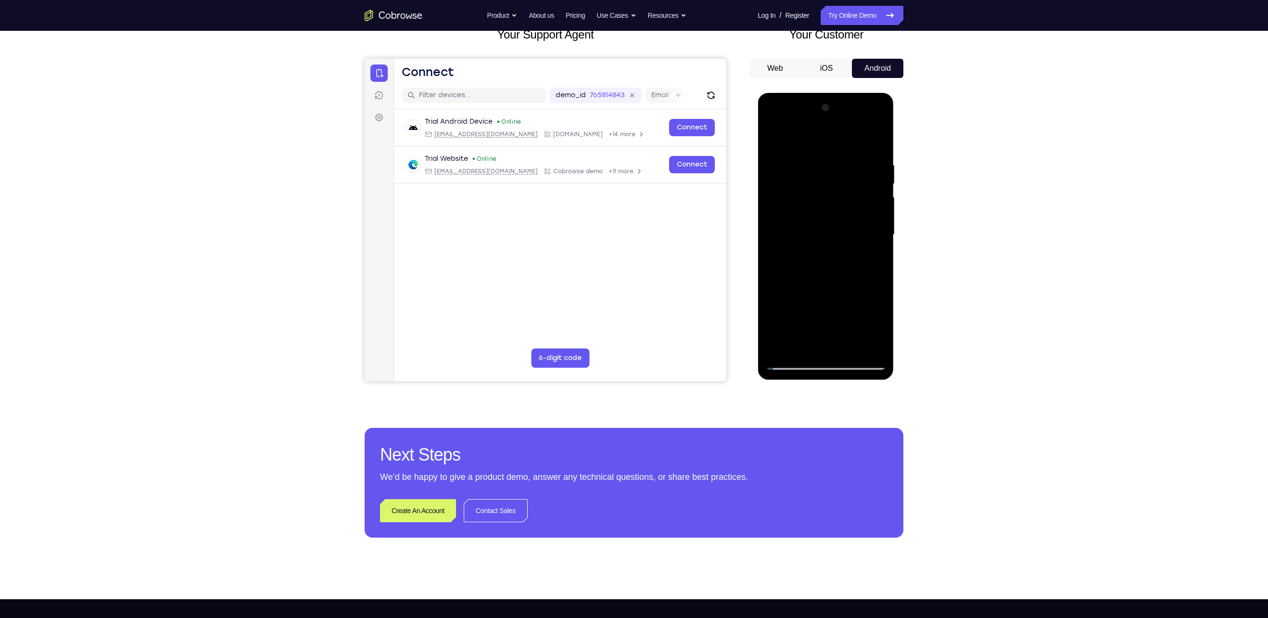
click at [773, 139] on div at bounding box center [825, 234] width 121 height 269
click at [784, 163] on div at bounding box center [825, 234] width 121 height 269
click at [777, 346] on div at bounding box center [825, 234] width 121 height 269
